Goal: Use online tool/utility: Utilize a website feature to perform a specific function

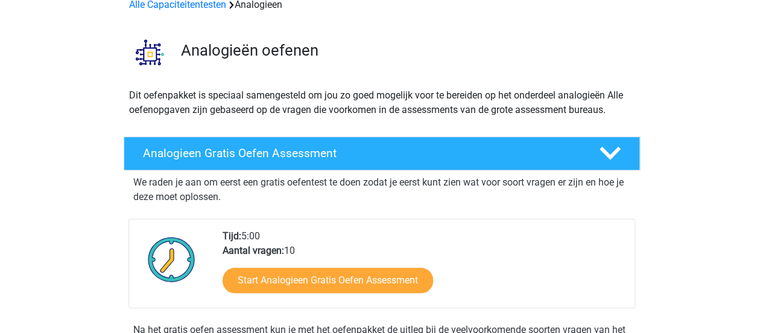
scroll to position [121, 0]
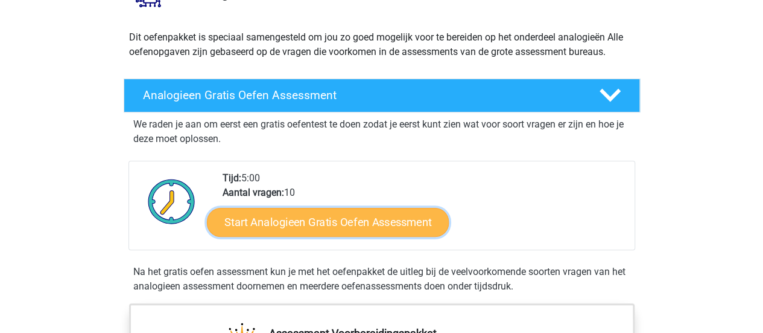
click at [356, 220] on link "Start Analogieen Gratis Oefen Assessment" at bounding box center [328, 221] width 242 height 29
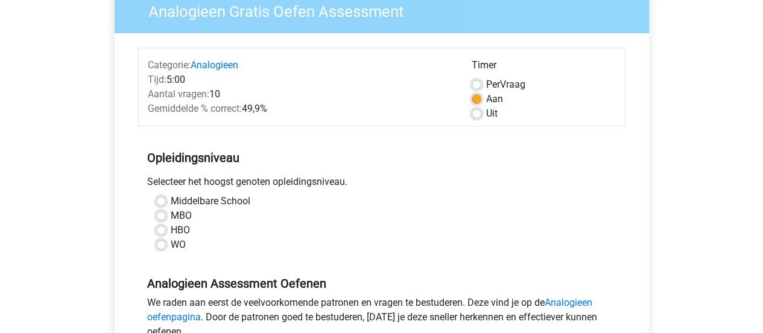
scroll to position [181, 0]
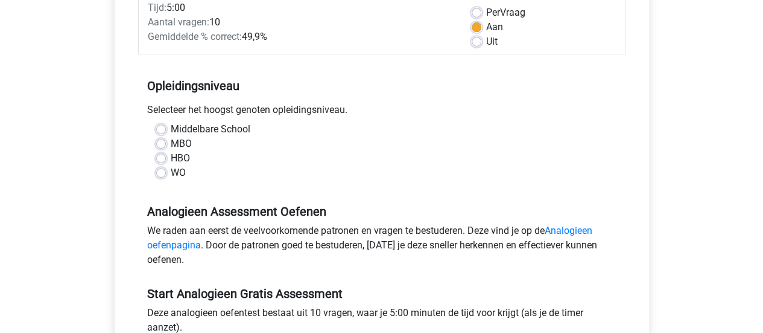
click at [171, 128] on label "Middelbare School" at bounding box center [211, 129] width 80 height 14
click at [161, 128] on input "Middelbare School" at bounding box center [161, 128] width 10 height 12
radio input "true"
click at [171, 158] on label "HBO" at bounding box center [180, 158] width 19 height 14
click at [164, 158] on input "HBO" at bounding box center [161, 157] width 10 height 12
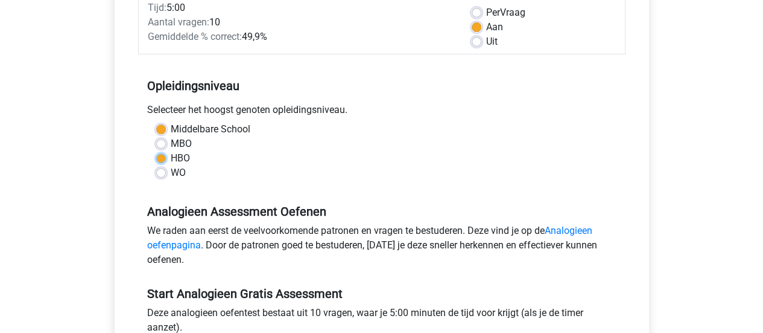
radio input "true"
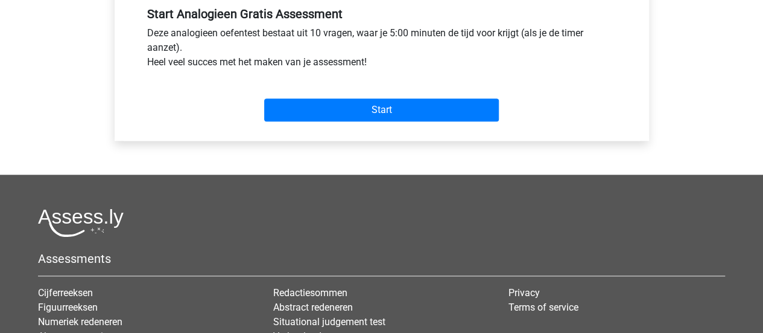
scroll to position [483, 0]
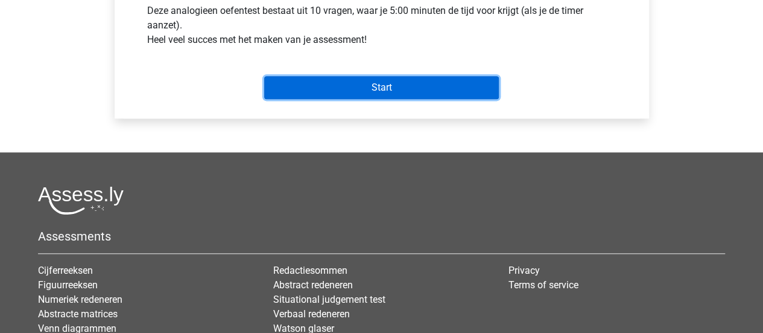
click at [358, 91] on input "Start" at bounding box center [381, 87] width 235 height 23
